Goal: Information Seeking & Learning: Learn about a topic

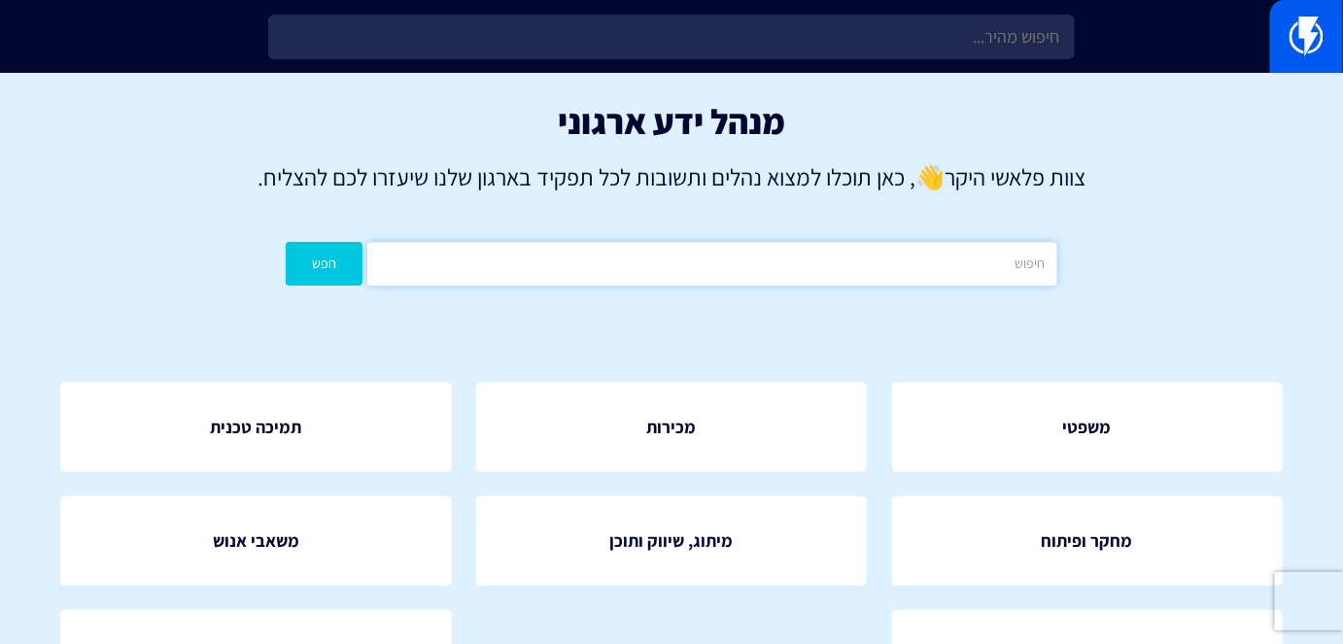
click at [724, 244] on input "text" at bounding box center [711, 264] width 689 height 44
type input "ד"
type input "sms"
click at [286, 242] on button "חפש" at bounding box center [324, 264] width 77 height 44
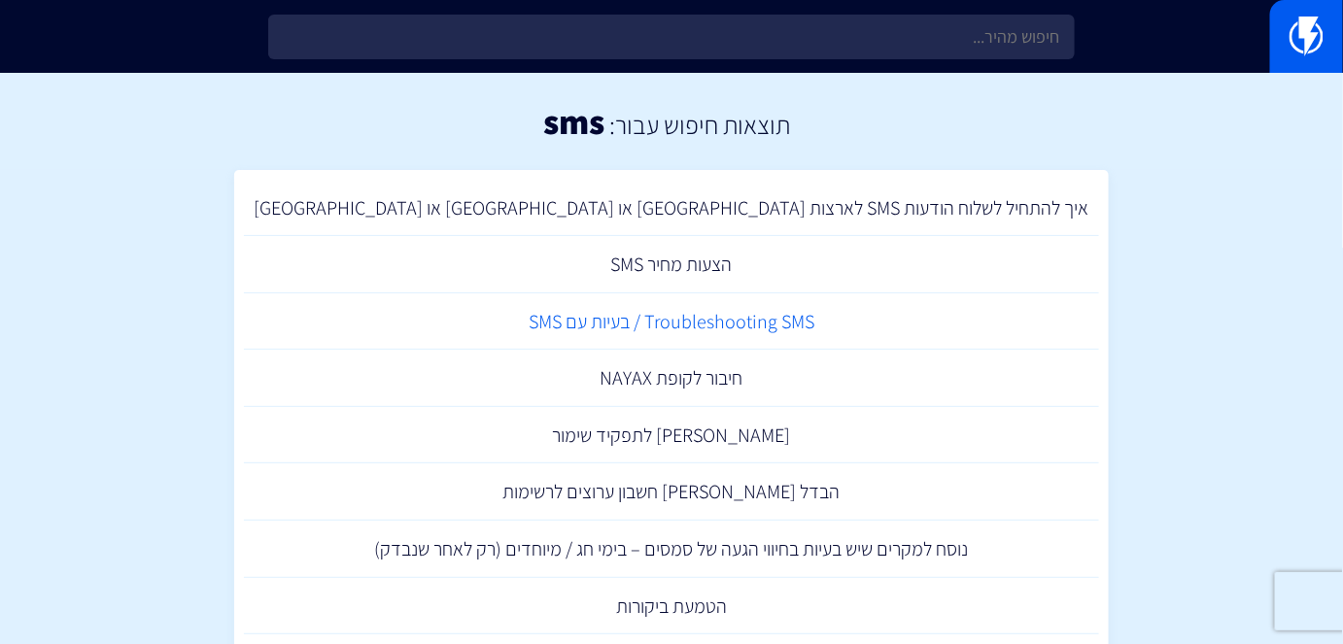
click at [797, 333] on link "Troubleshooting SMS / בעיות עם SMS" at bounding box center [671, 321] width 855 height 57
